Goal: Task Accomplishment & Management: Manage account settings

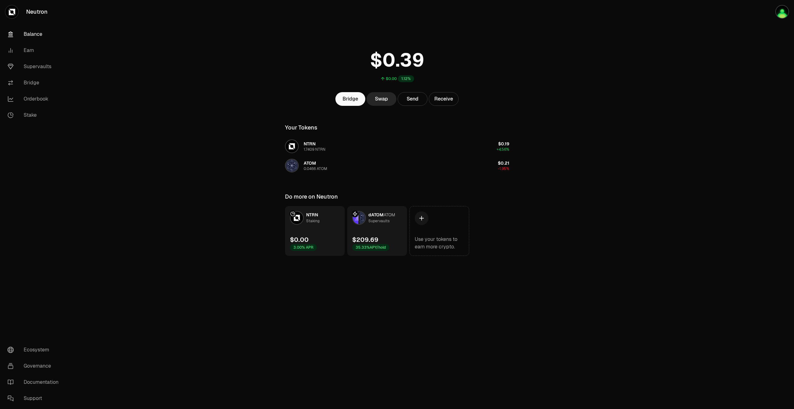
click at [380, 219] on div "Supervaults" at bounding box center [379, 221] width 21 height 6
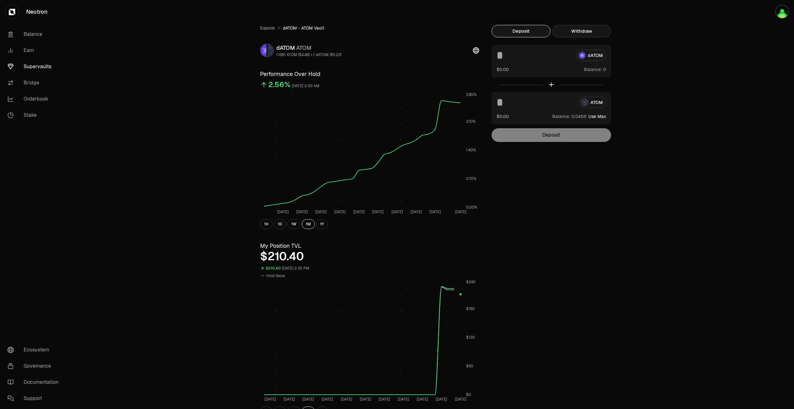
click at [588, 33] on button "Withdraw" at bounding box center [581, 31] width 59 height 12
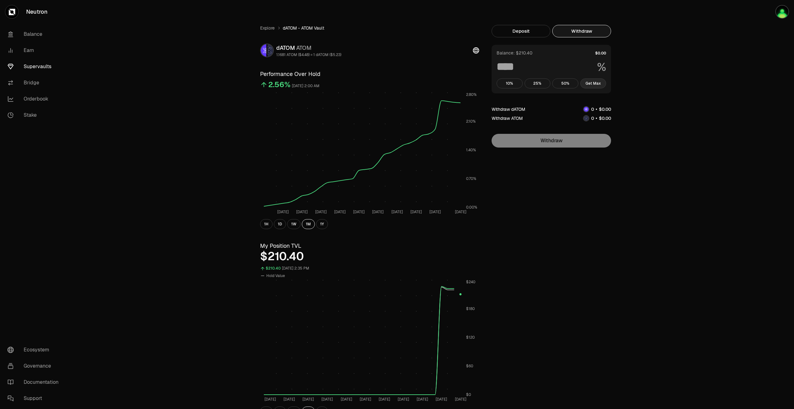
click at [595, 87] on button "Get Max" at bounding box center [593, 83] width 26 height 10
type input "***"
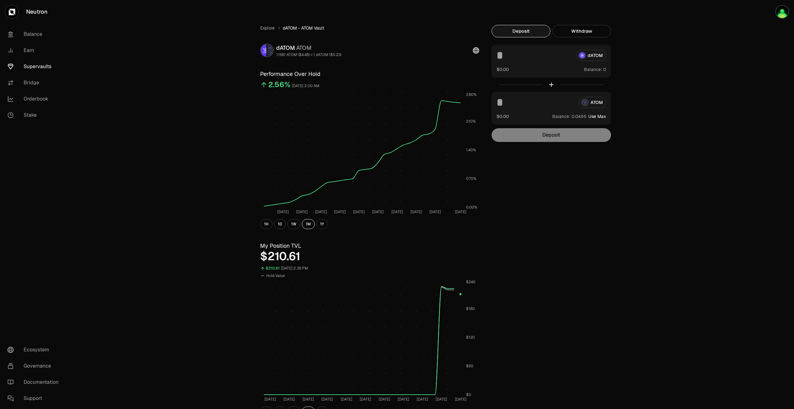
click at [533, 29] on button "Deposit" at bounding box center [521, 31] width 59 height 12
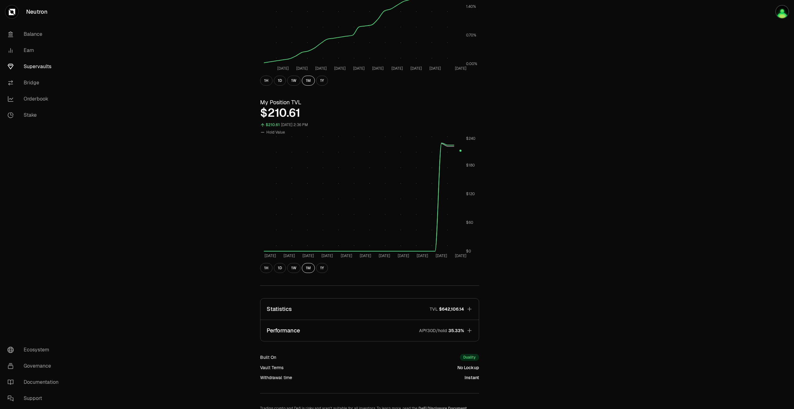
scroll to position [185, 0]
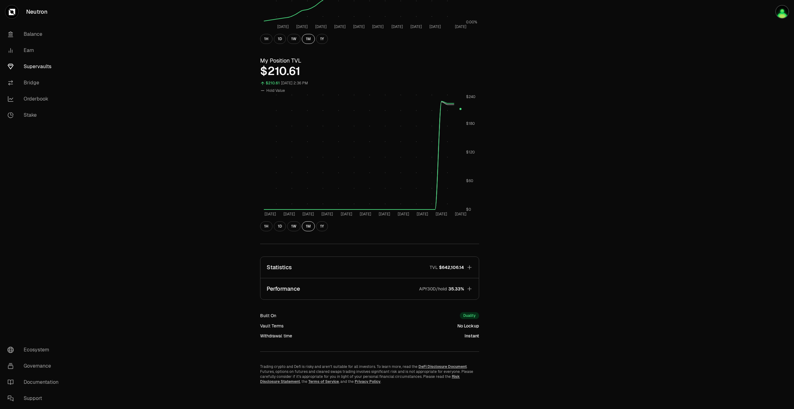
click at [471, 289] on icon "button" at bounding box center [470, 289] width 6 height 6
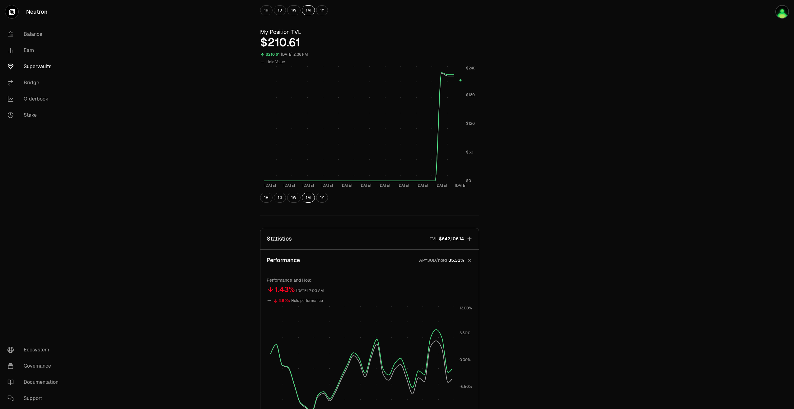
scroll to position [216, 0]
click at [470, 258] on icon "button" at bounding box center [470, 258] width 6 height 6
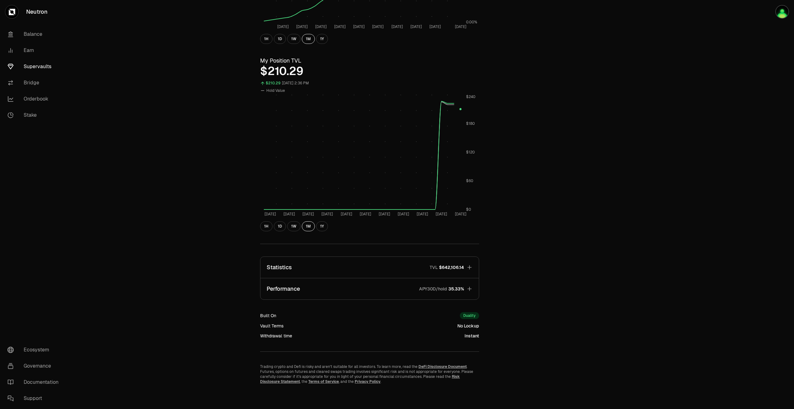
click at [470, 266] on icon "button" at bounding box center [470, 267] width 6 height 6
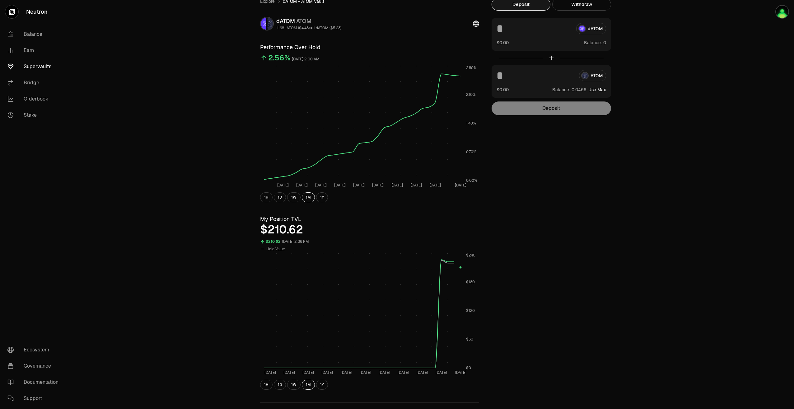
scroll to position [31, 0]
